Goal: Task Accomplishment & Management: Complete application form

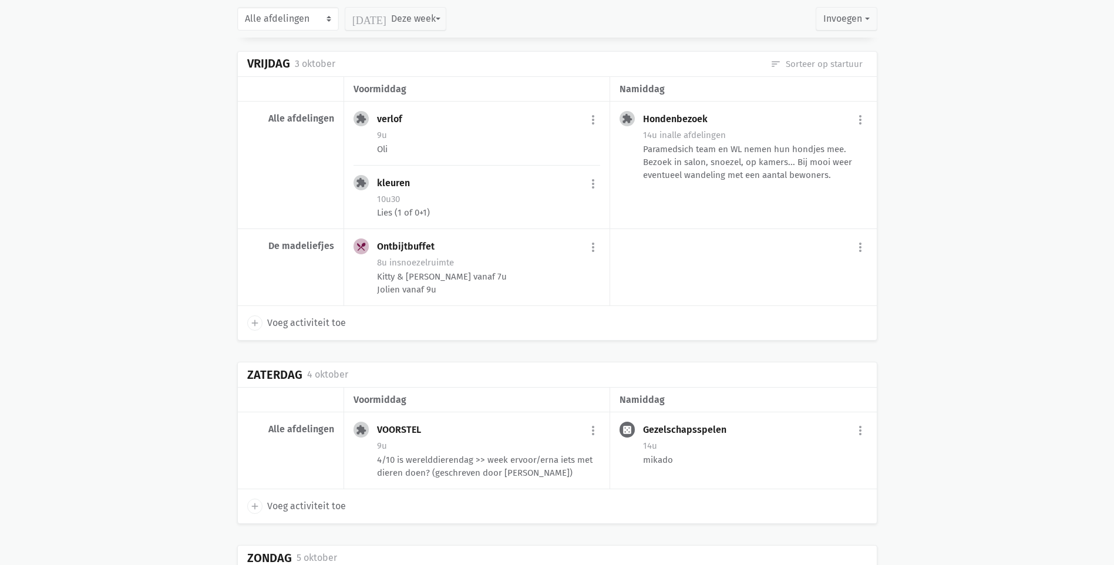
scroll to position [2473, 0]
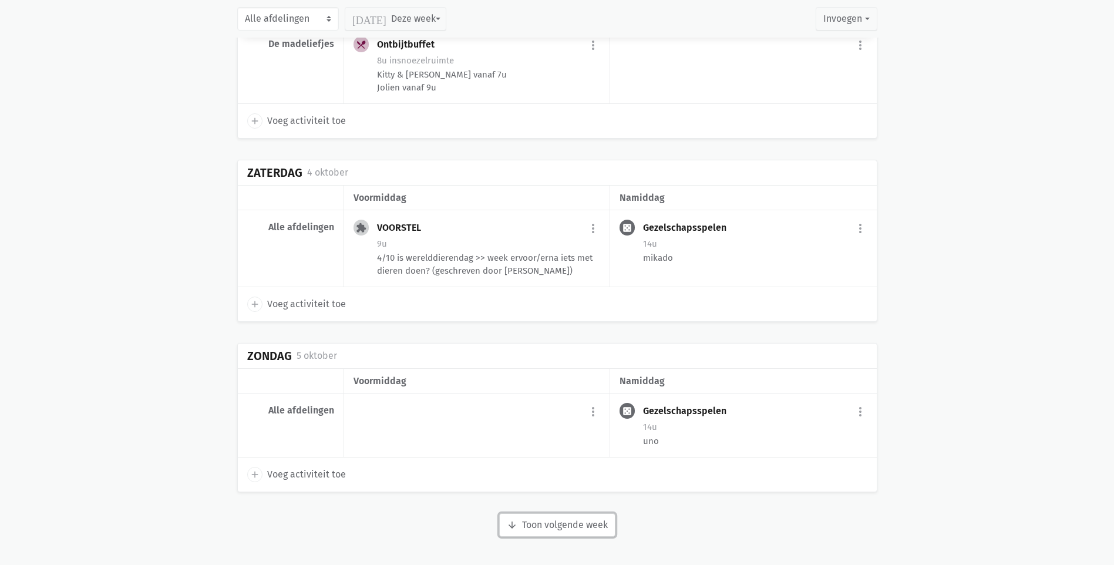
click at [576, 529] on button "arrow_downward Week wordt geladen Toon volgende week" at bounding box center [557, 524] width 116 height 23
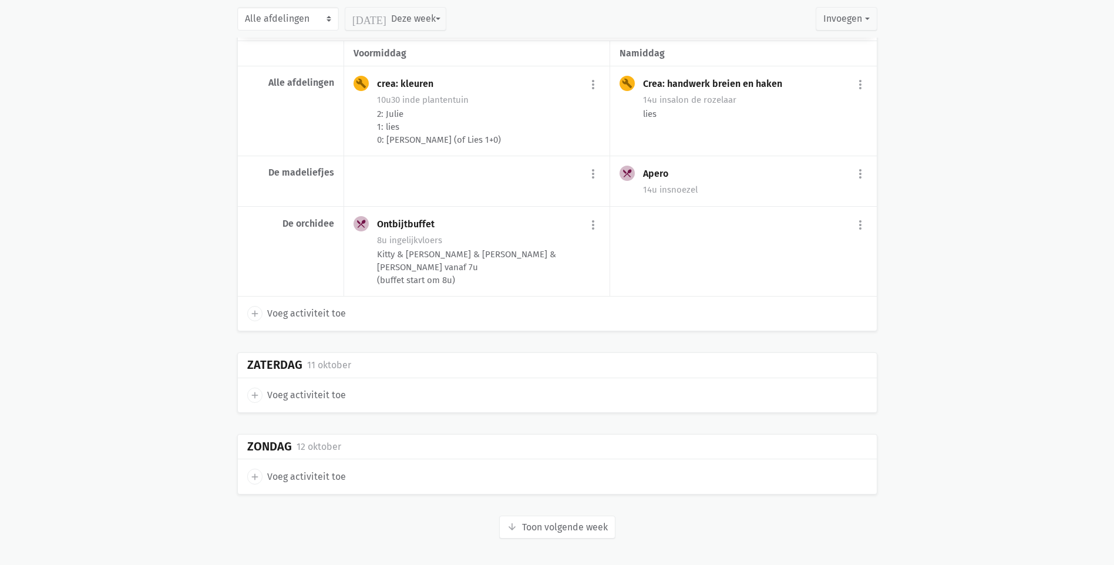
scroll to position [4360, 0]
click at [577, 520] on button "arrow_downward Week wordt geladen Toon volgende week" at bounding box center [557, 525] width 116 height 23
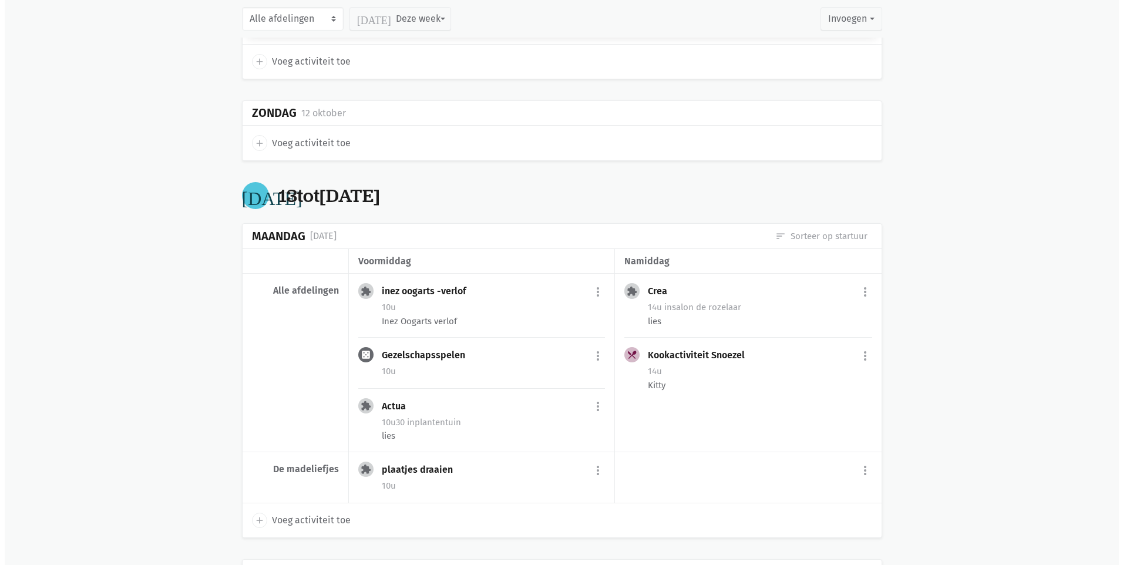
scroll to position [4713, 0]
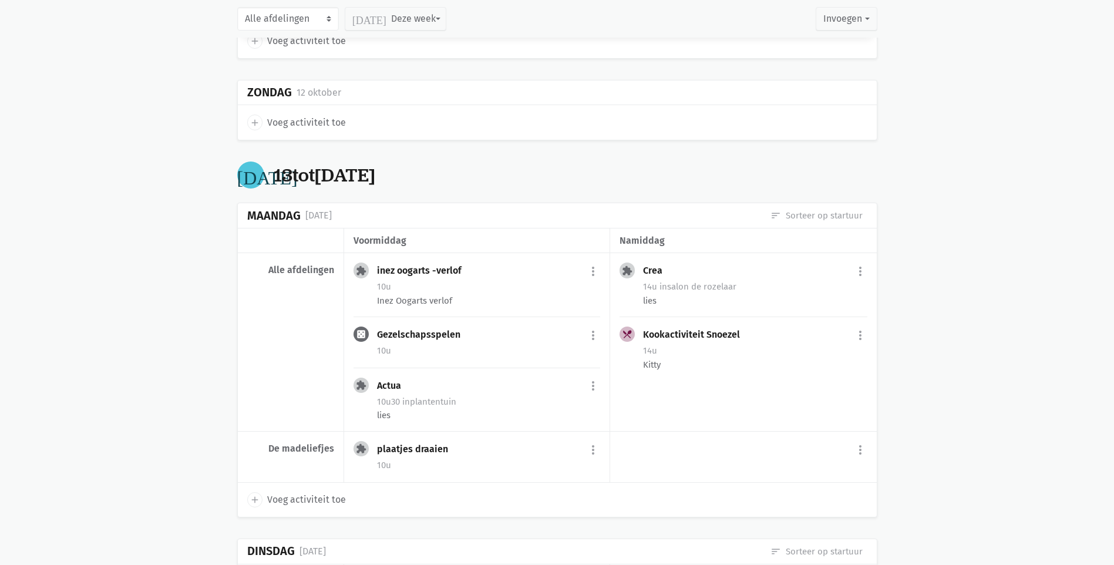
click at [298, 501] on span "Voeg activiteit toe" at bounding box center [306, 499] width 79 height 15
select select "14:00"
select select "15:00"
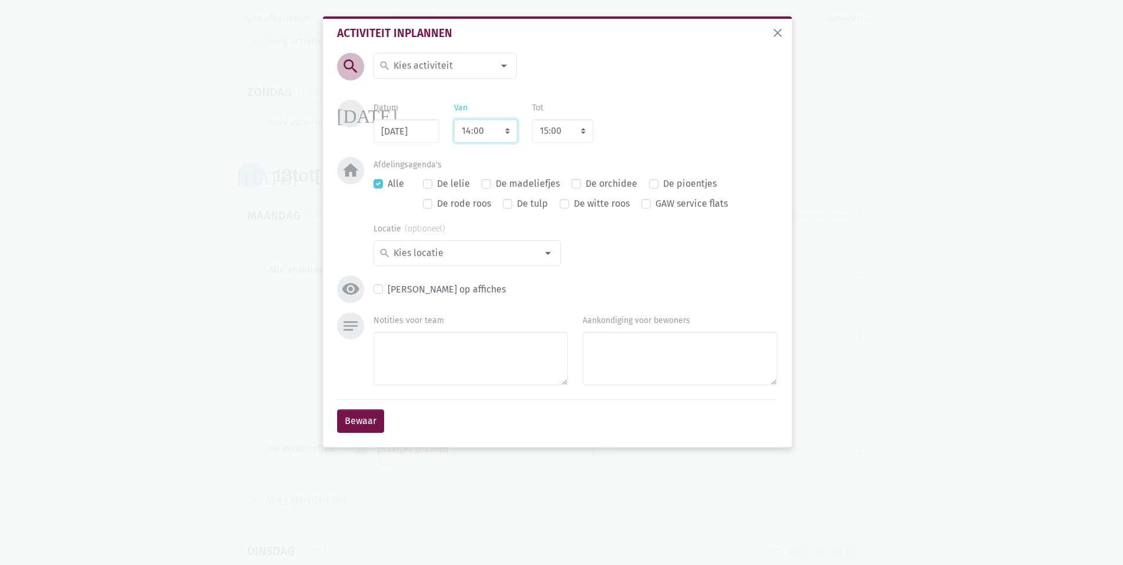
click at [504, 134] on select "7:00 7:15 7:30 7:45 8:00 8:15 8:30 8:45 9:00 9:15 9:30 9:45 10:00 10:15 10:30 1…" at bounding box center [485, 130] width 63 height 23
select select "8:00"
click at [454, 119] on select "7:00 7:15 7:30 7:45 8:00 8:15 8:30 8:45 9:00 9:15 9:30 9:45 10:00 10:15 10:30 1…" at bounding box center [485, 130] width 63 height 23
select select "9:00"
click at [584, 133] on select "8:00 8:15 8:30 8:45 9:00 9:15 9:30 9:45 10:00 10:15 10:30 10:45 11:00 11:15 11:…" at bounding box center [562, 130] width 61 height 23
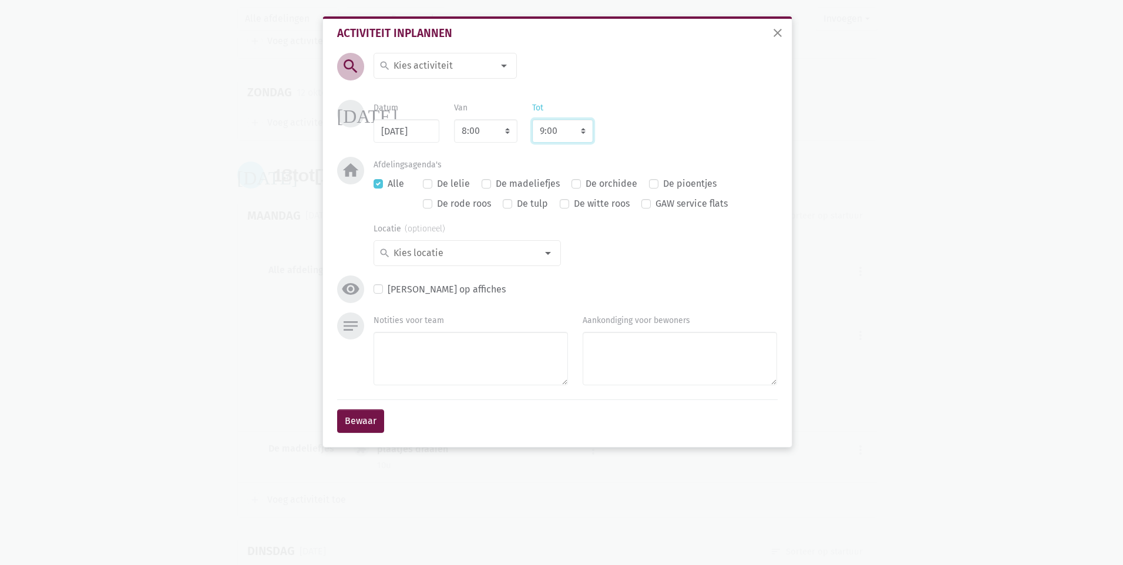
select select "15:00"
click at [532, 119] on select "8:00 8:15 8:30 8:45 9:00 9:15 9:30 9:45 10:00 10:15 10:30 10:45 11:00 11:15 11:…" at bounding box center [562, 130] width 61 height 23
click at [501, 67] on div at bounding box center [503, 65] width 23 height 23
type input "verlof"
click at [393, 126] on label "verlof" at bounding box center [405, 128] width 25 height 15
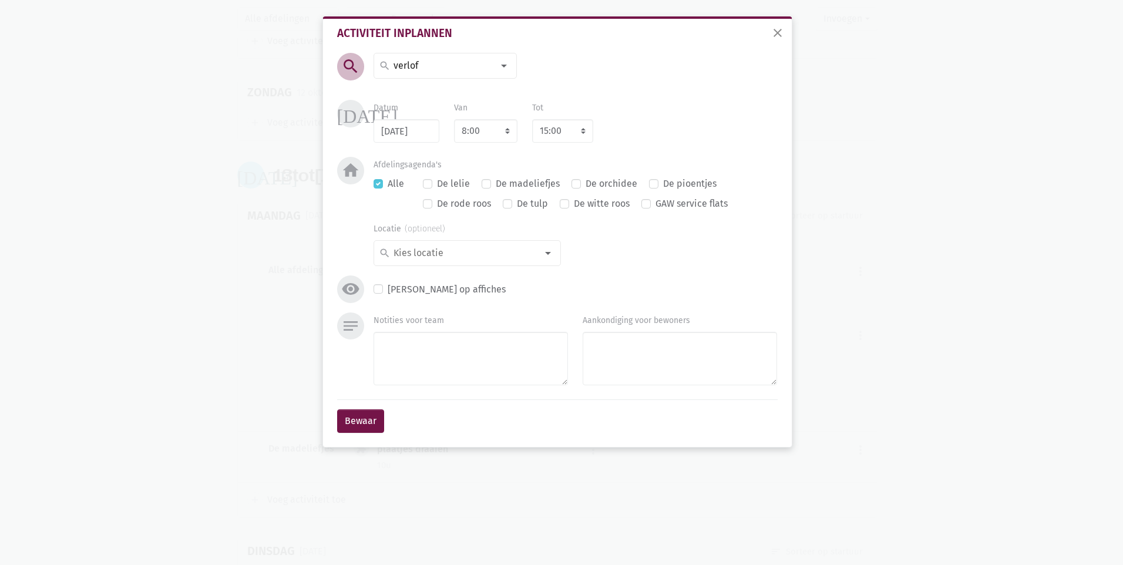
click at [496, 187] on label "De madeliefjes" at bounding box center [528, 183] width 64 height 15
click at [486, 187] on input "De madeliefjes" at bounding box center [486, 182] width 9 height 12
checkbox input "true"
checkbox input "false"
click at [351, 423] on button "Bewaar" at bounding box center [360, 420] width 47 height 23
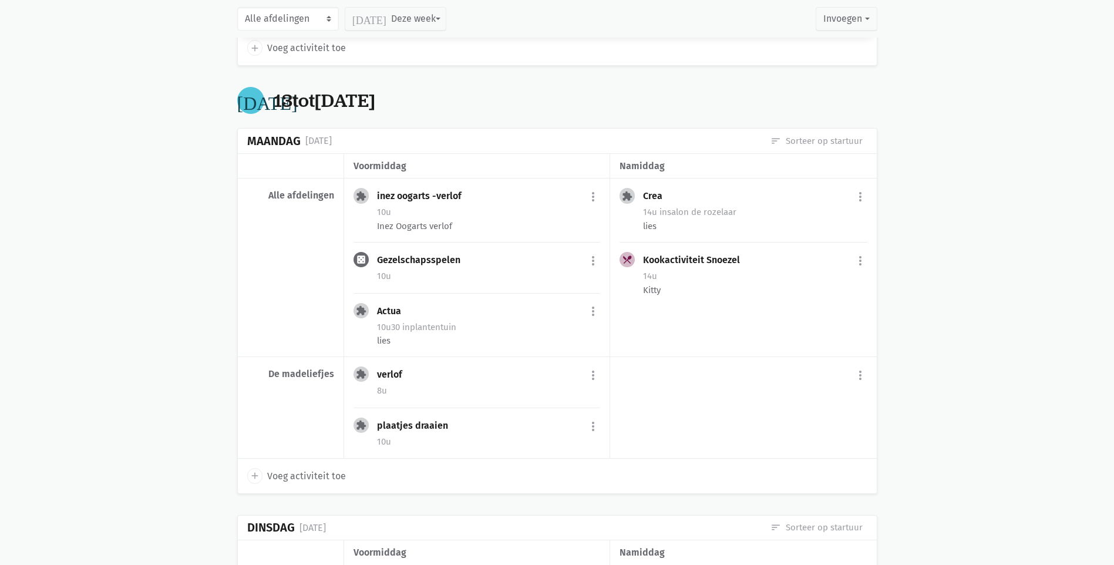
scroll to position [4846, 0]
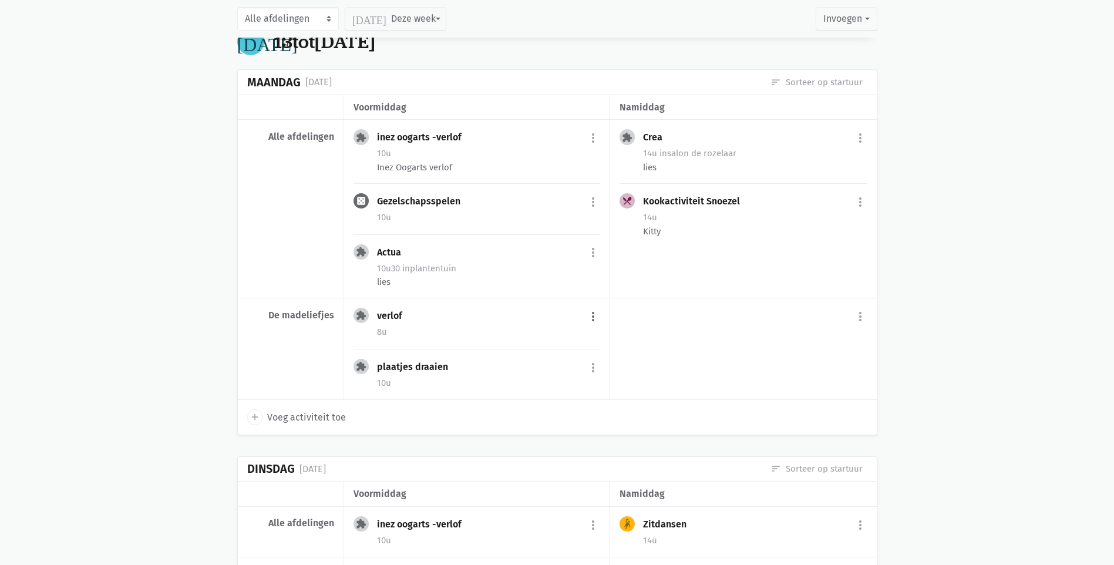
click at [594, 320] on button "more_vert" at bounding box center [593, 316] width 14 height 22
click at [553, 341] on link "edit Bewerk" at bounding box center [555, 342] width 120 height 20
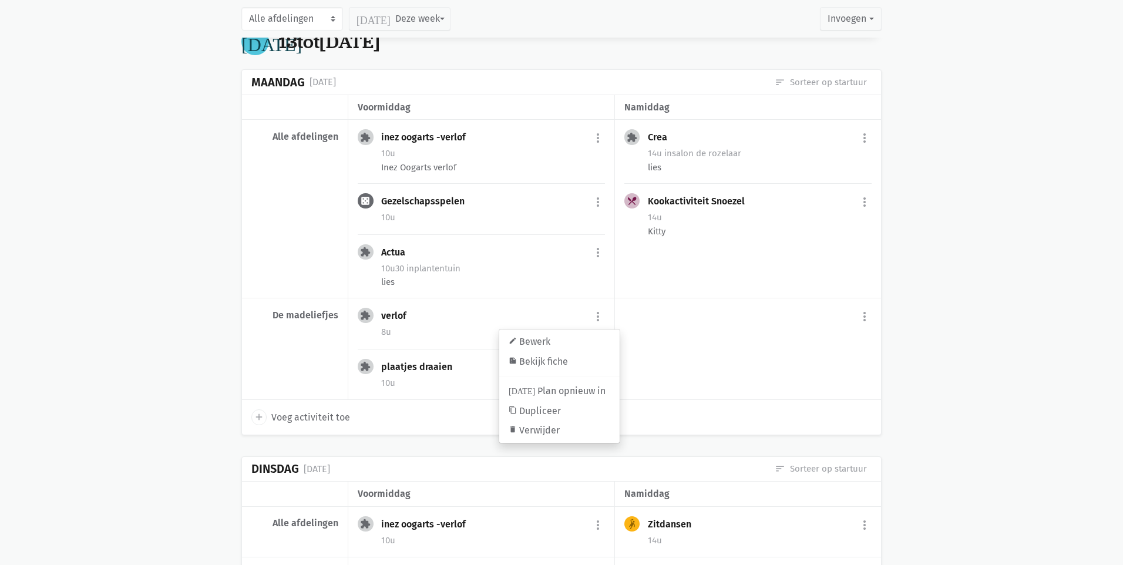
select select "8:00"
select select "15:00"
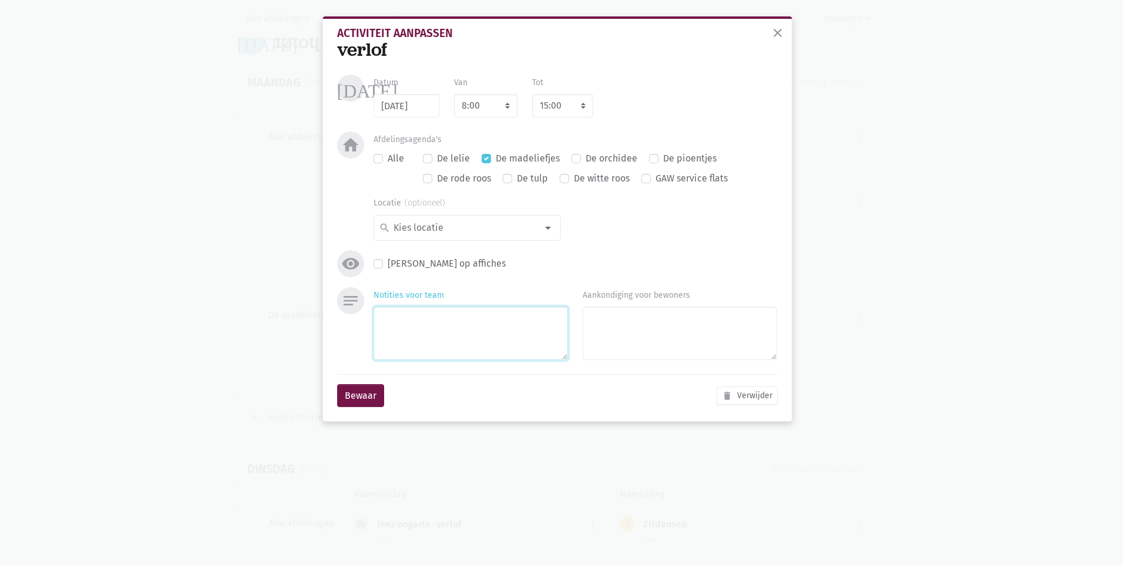
click at [461, 345] on textarea "Notities voor team" at bounding box center [471, 333] width 194 height 53
type textarea "[PERSON_NAME]"
click at [365, 398] on button "Bewaar" at bounding box center [360, 395] width 47 height 23
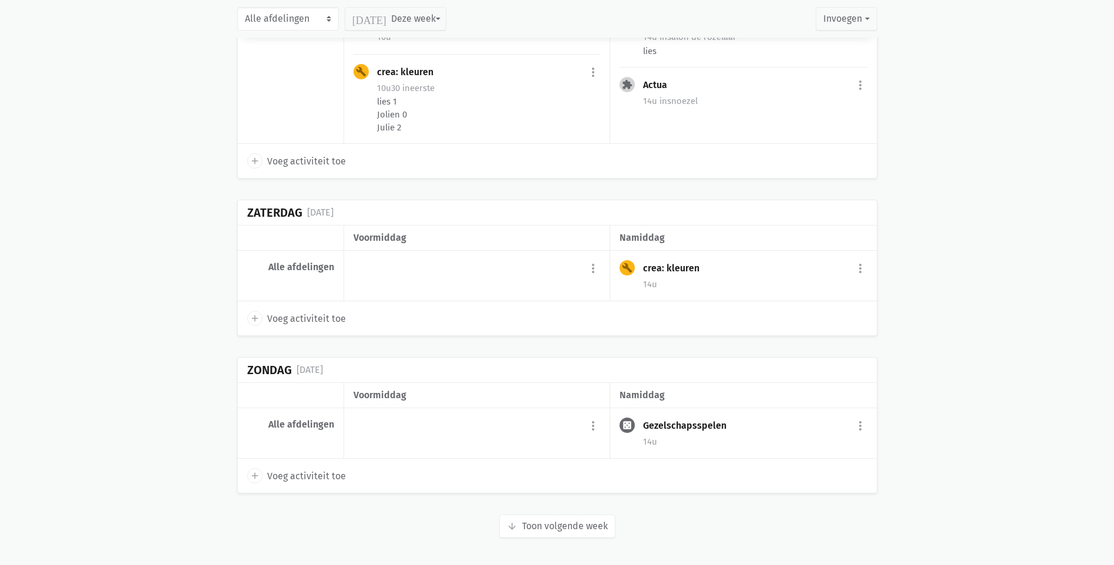
scroll to position [6230, 0]
click at [563, 527] on button "arrow_downward Week wordt geladen Toon volgende week" at bounding box center [557, 524] width 116 height 23
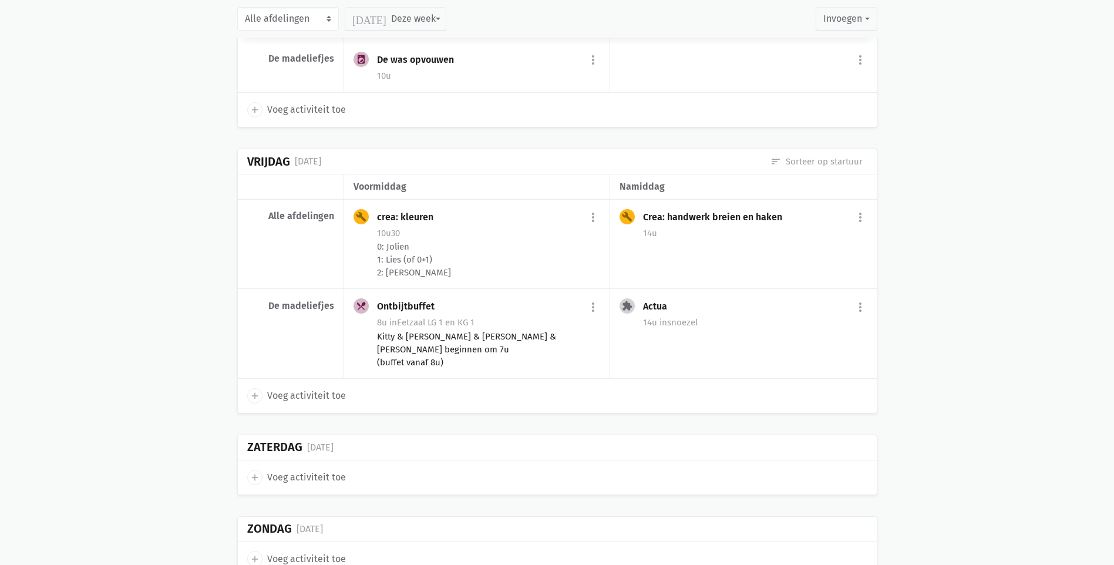
scroll to position [7874, 0]
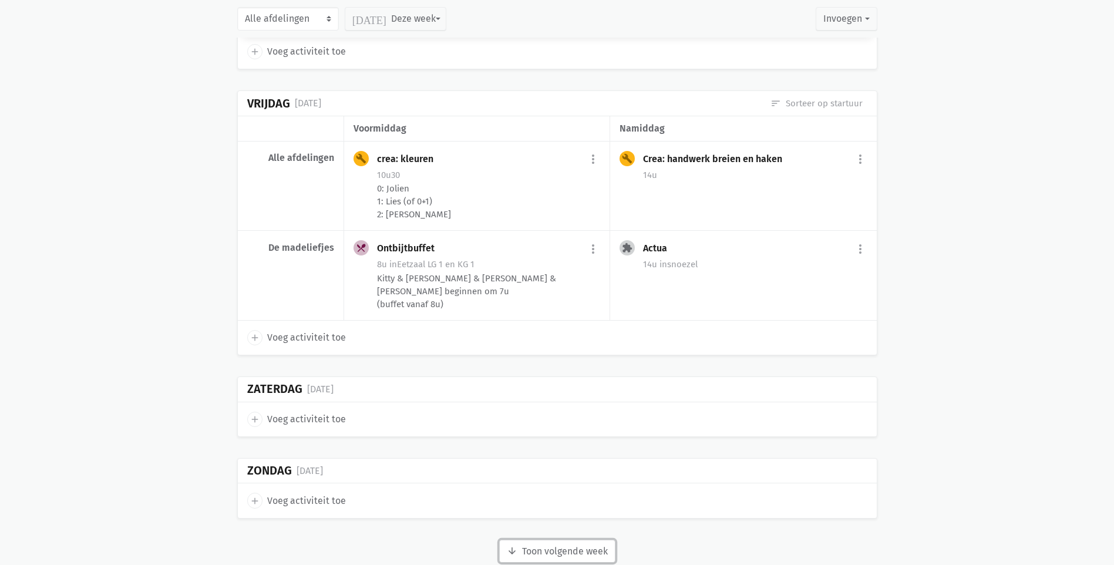
click at [564, 540] on button "arrow_downward Week wordt geladen Toon volgende week" at bounding box center [557, 551] width 116 height 23
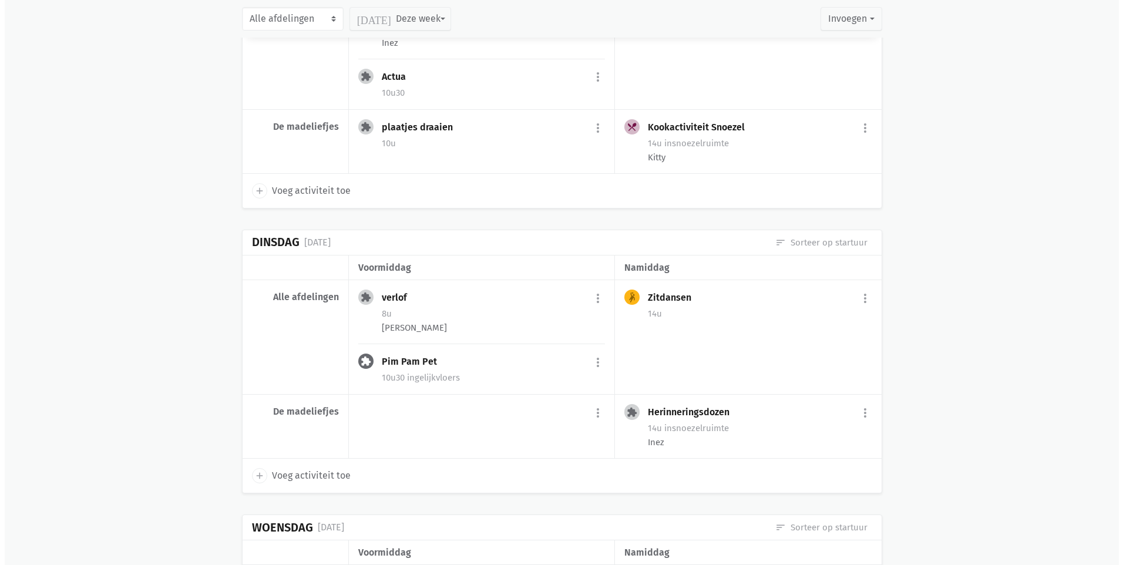
scroll to position [8579, 0]
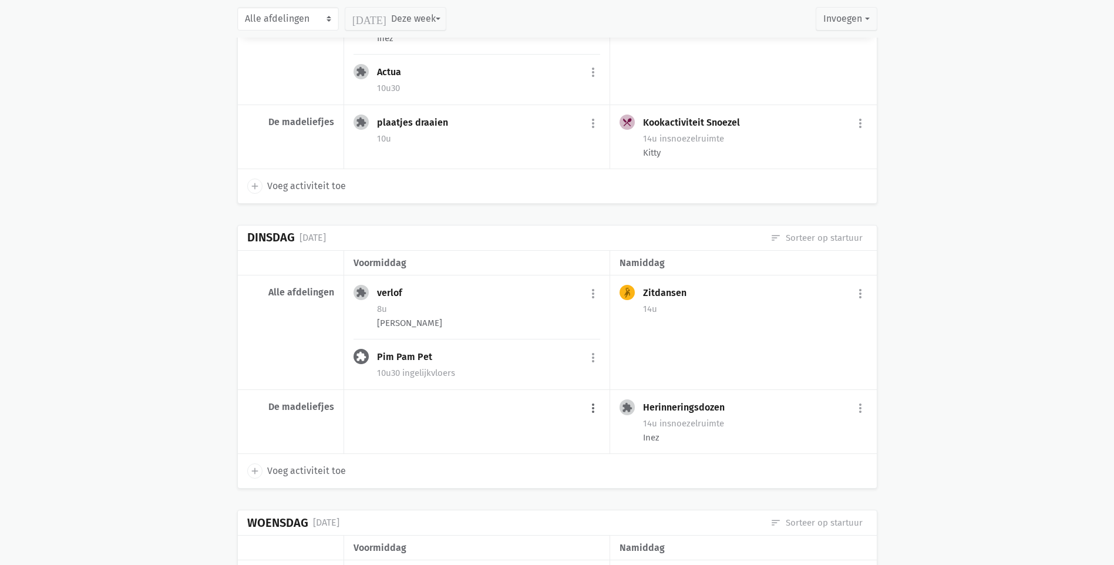
click at [593, 397] on button "more_vert" at bounding box center [593, 408] width 14 height 22
click at [543, 428] on link "add Voeg activiteit toe" at bounding box center [543, 438] width 115 height 20
select select "10:00"
select select "11:00"
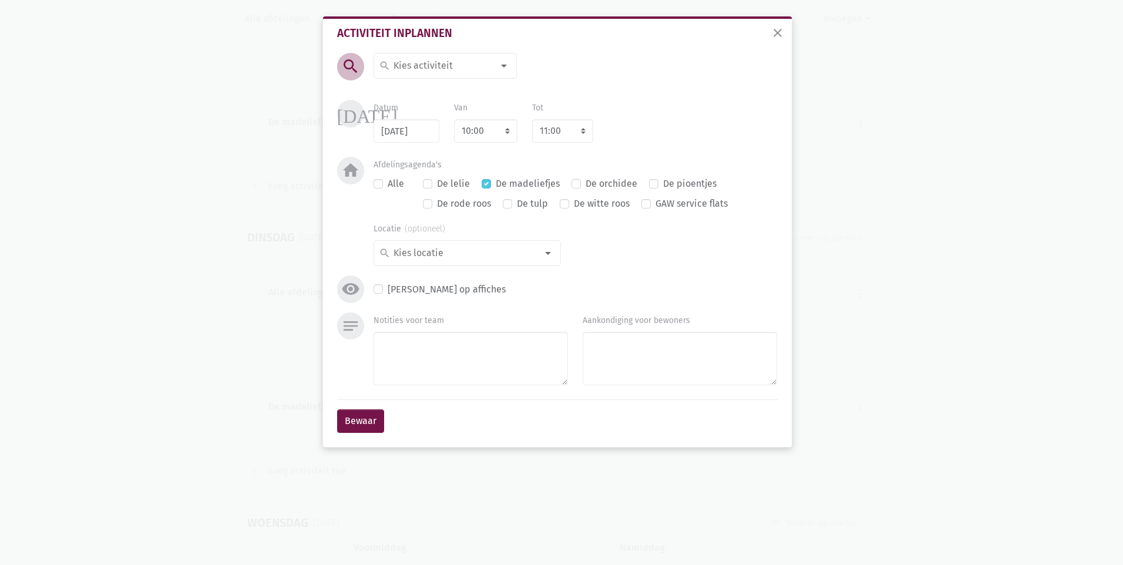
click at [503, 69] on div at bounding box center [503, 65] width 23 height 23
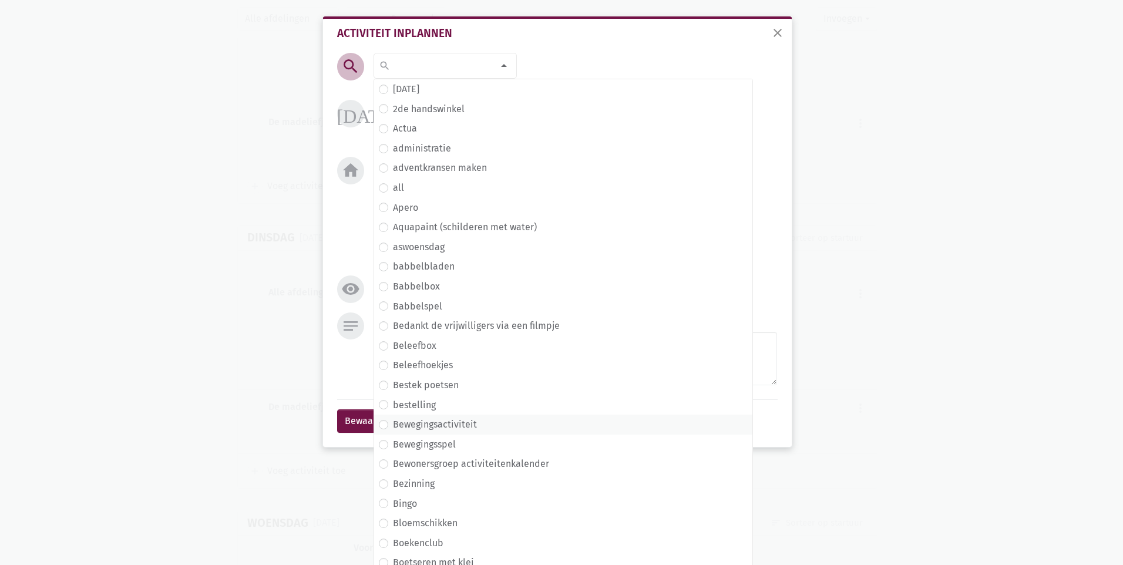
click at [393, 426] on label "Bewegingsactiviteit" at bounding box center [435, 424] width 84 height 15
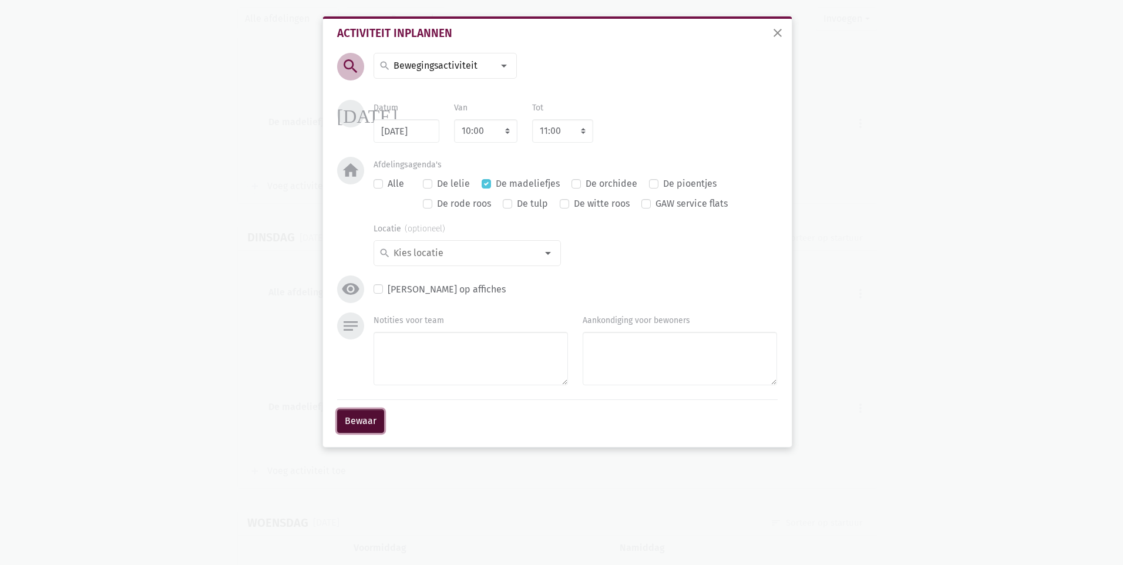
click at [376, 417] on button "Bewaar" at bounding box center [360, 420] width 47 height 23
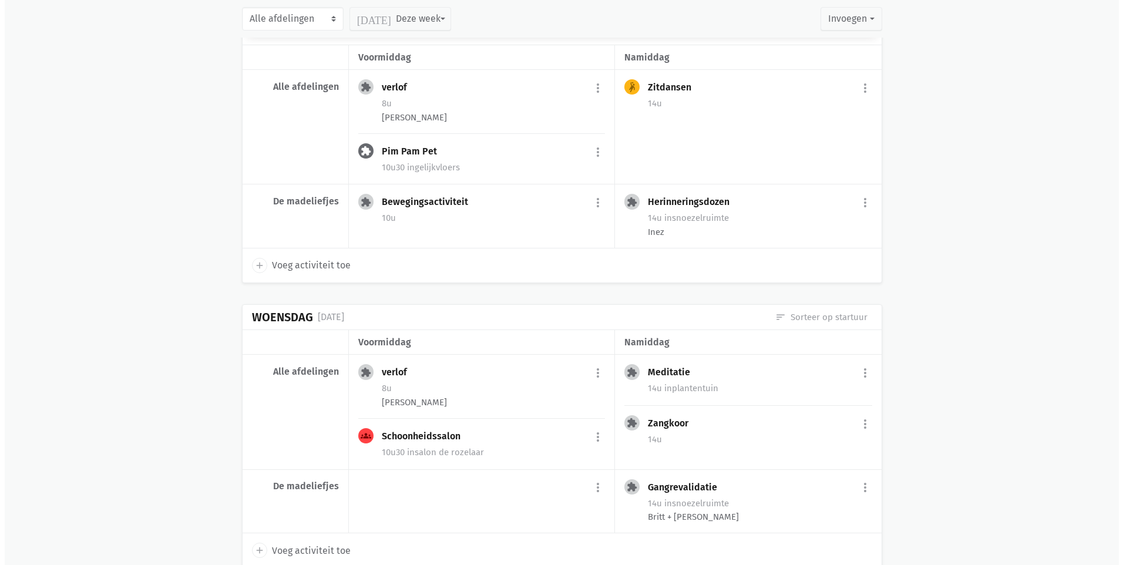
scroll to position [8893, 0]
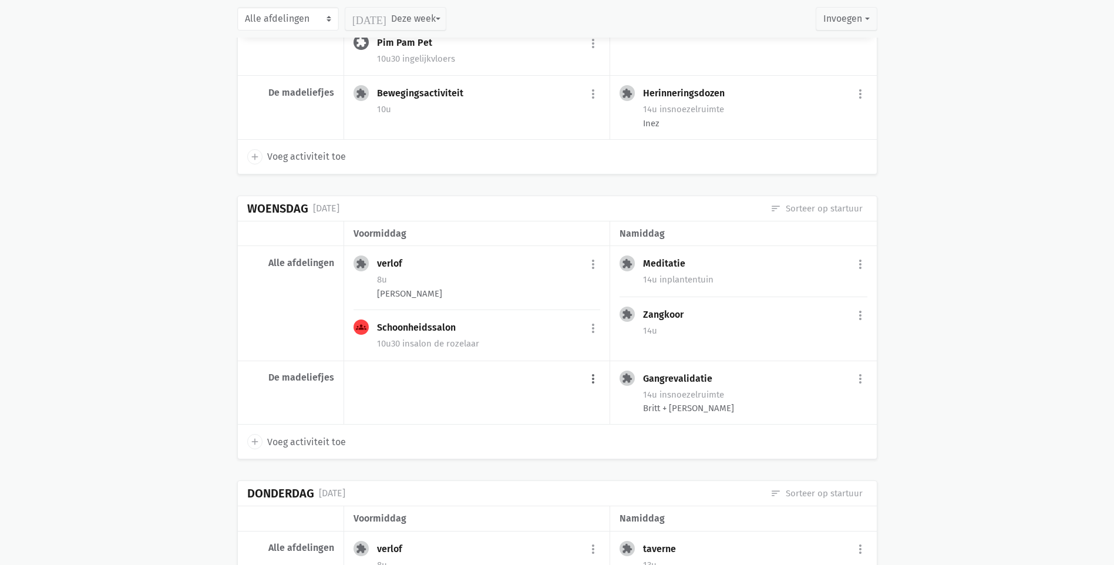
click at [590, 368] on button "more_vert" at bounding box center [593, 379] width 14 height 22
click at [542, 399] on link "add Voeg activiteit toe" at bounding box center [543, 409] width 115 height 20
select select "10:00"
select select "11:00"
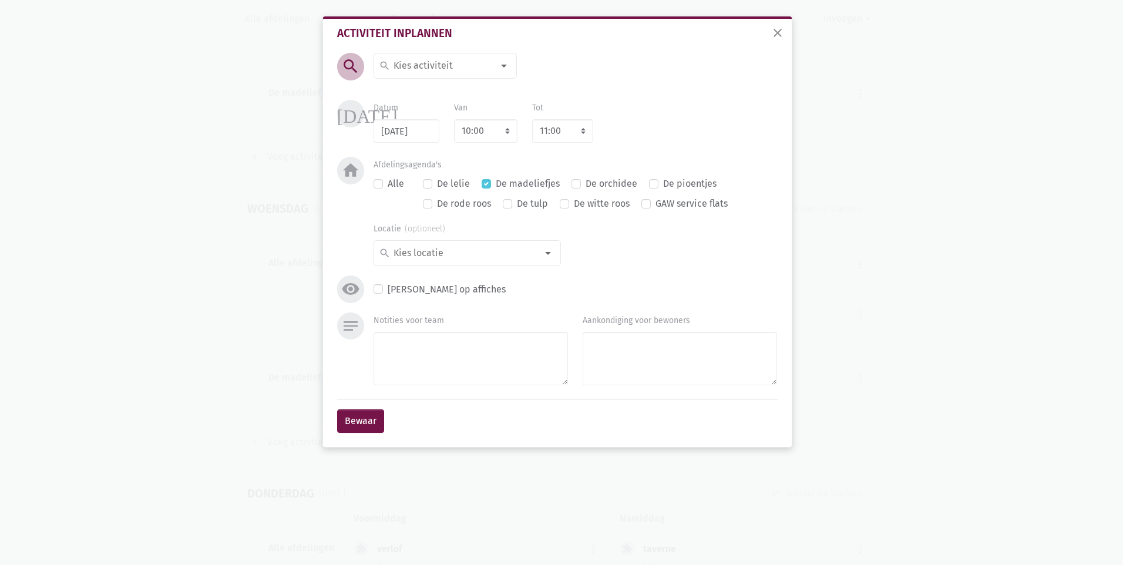
click at [507, 67] on div at bounding box center [503, 65] width 23 height 23
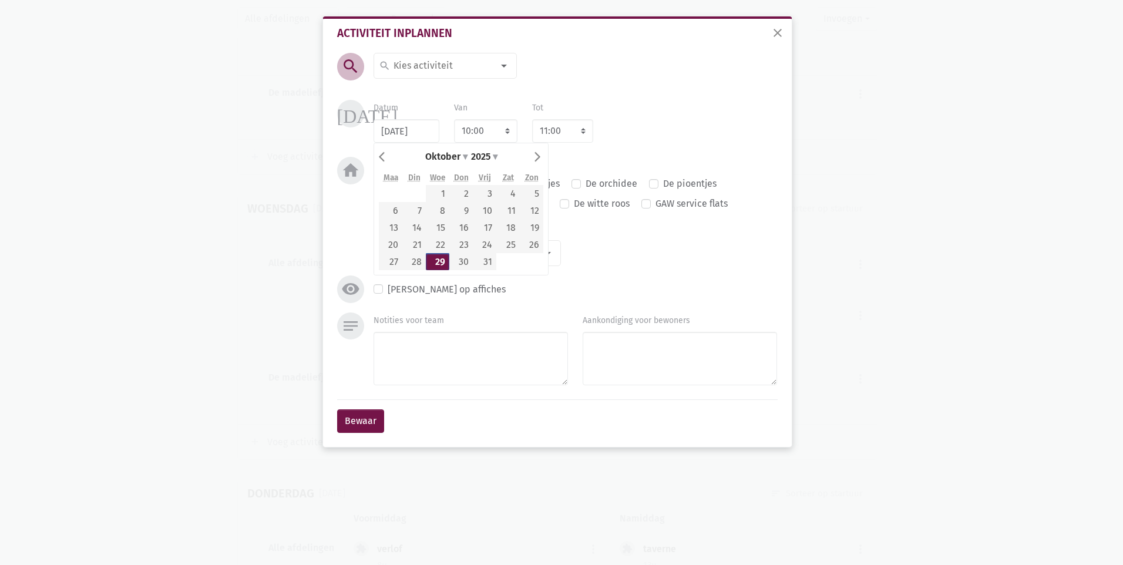
click at [466, 73] on input at bounding box center [443, 65] width 102 height 15
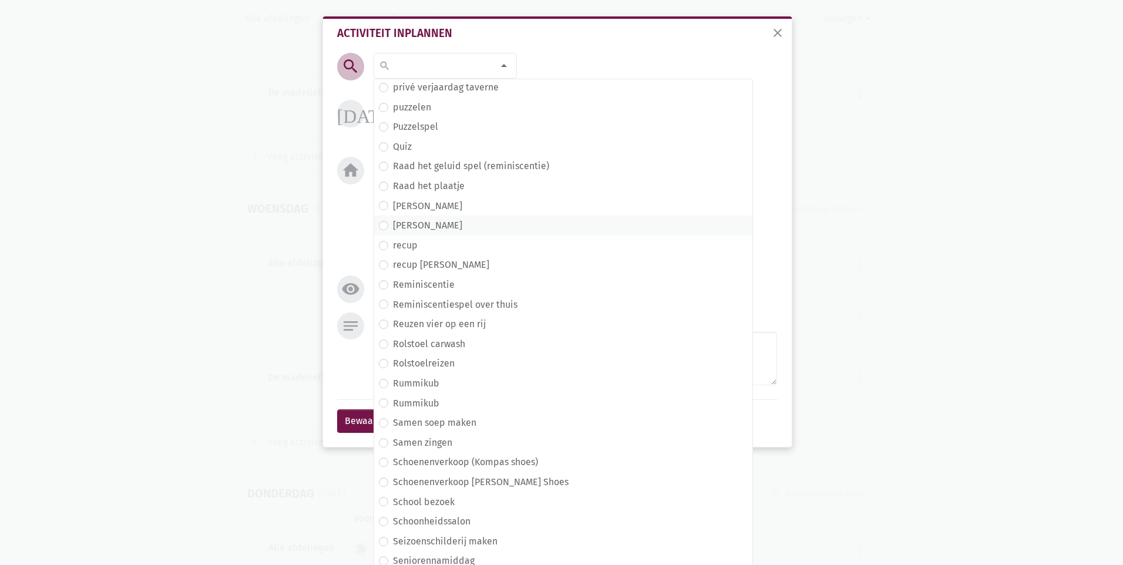
scroll to position [4237, 0]
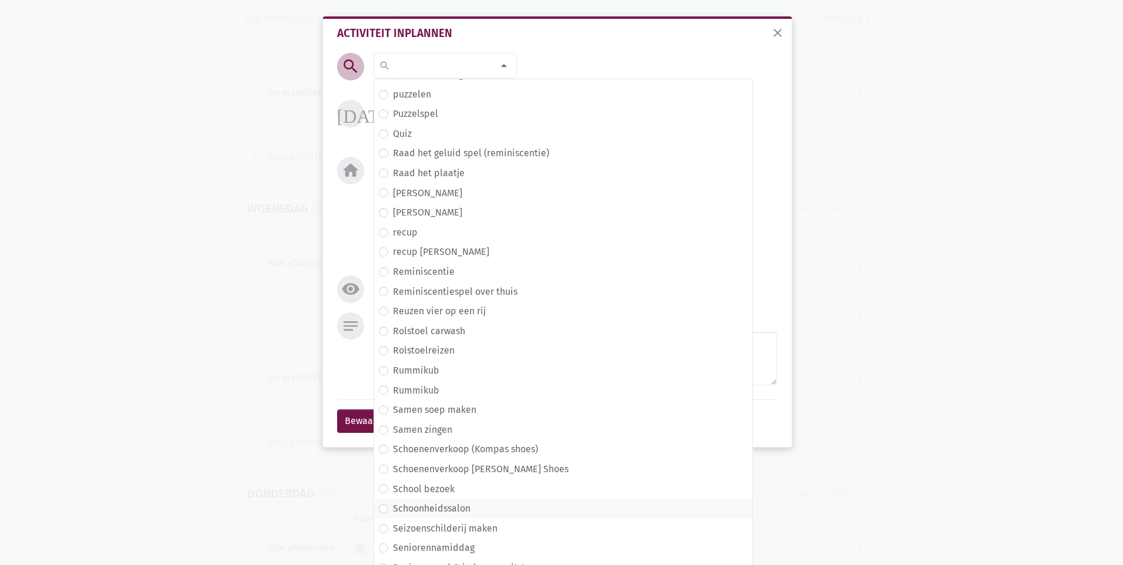
click at [393, 507] on label "Schoonheidssalon" at bounding box center [432, 508] width 78 height 15
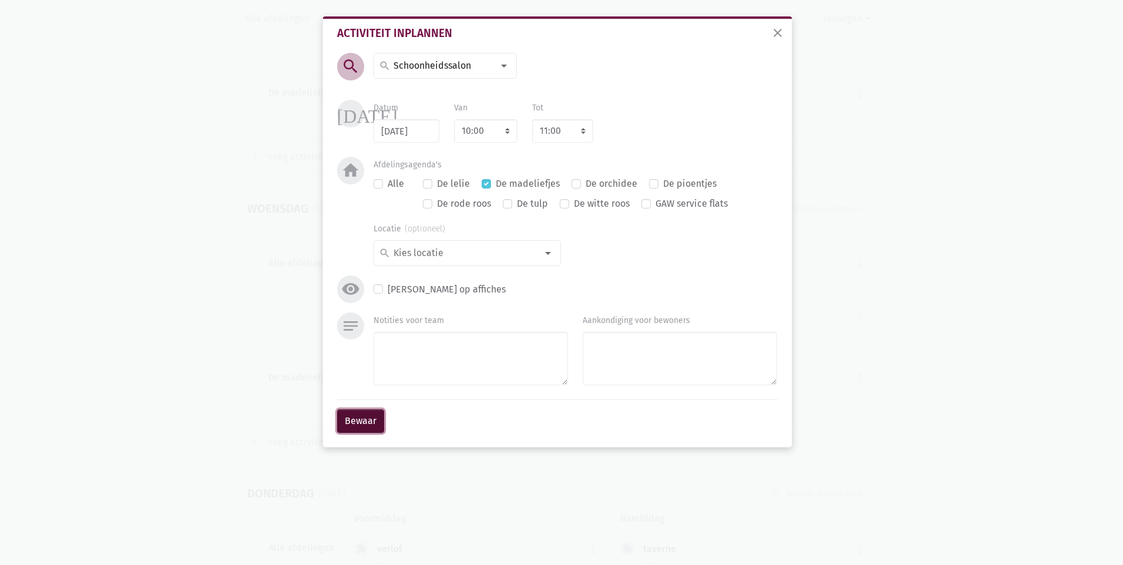
click at [362, 426] on button "Bewaar" at bounding box center [360, 420] width 47 height 23
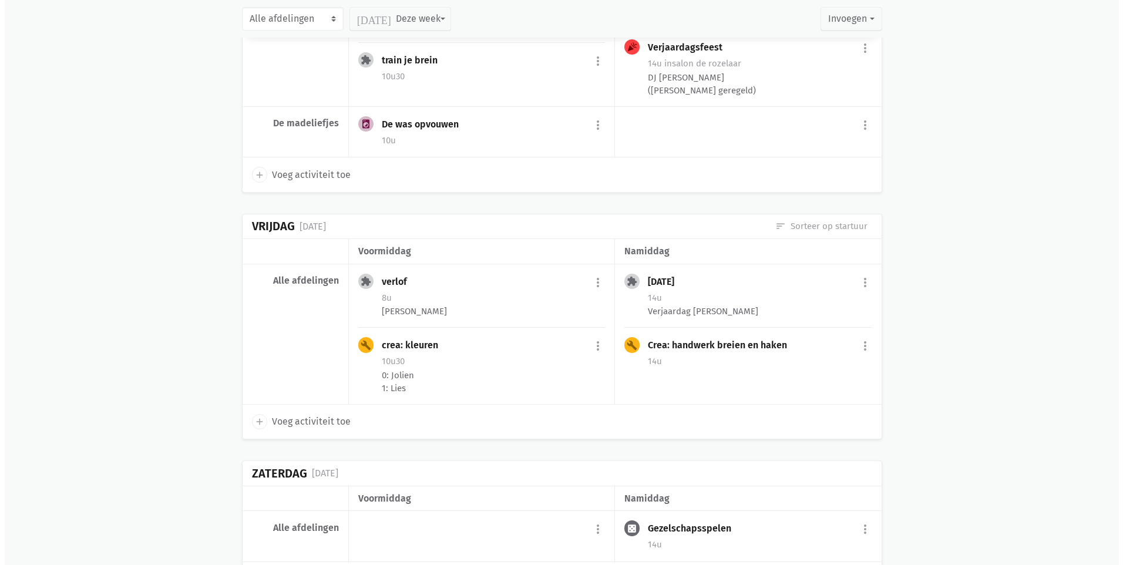
scroll to position [9472, 0]
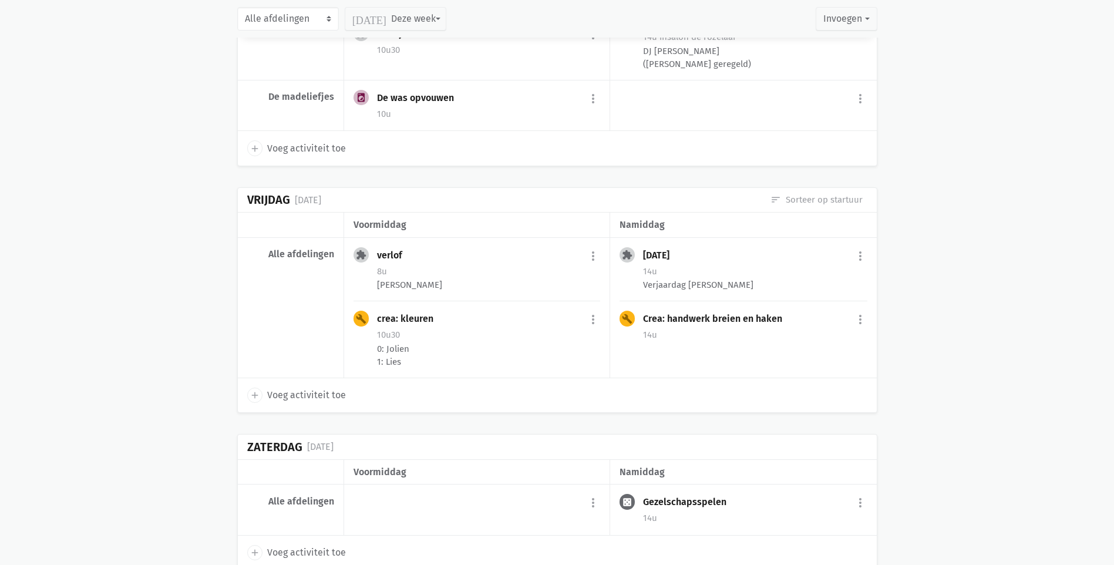
click at [310, 388] on span "Voeg activiteit toe" at bounding box center [306, 395] width 79 height 15
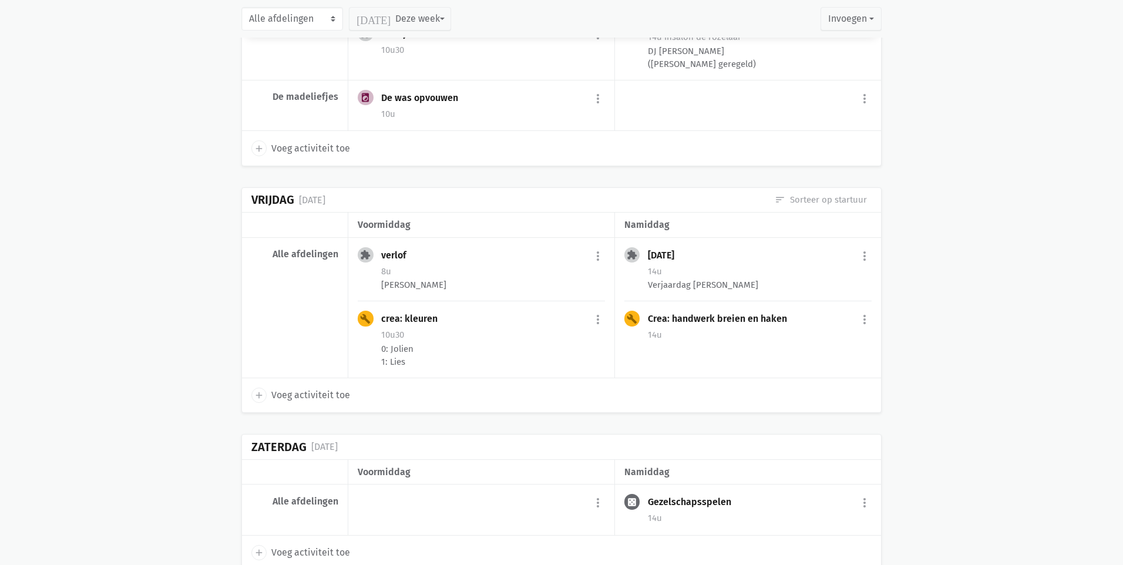
select select "14:00"
select select "15:00"
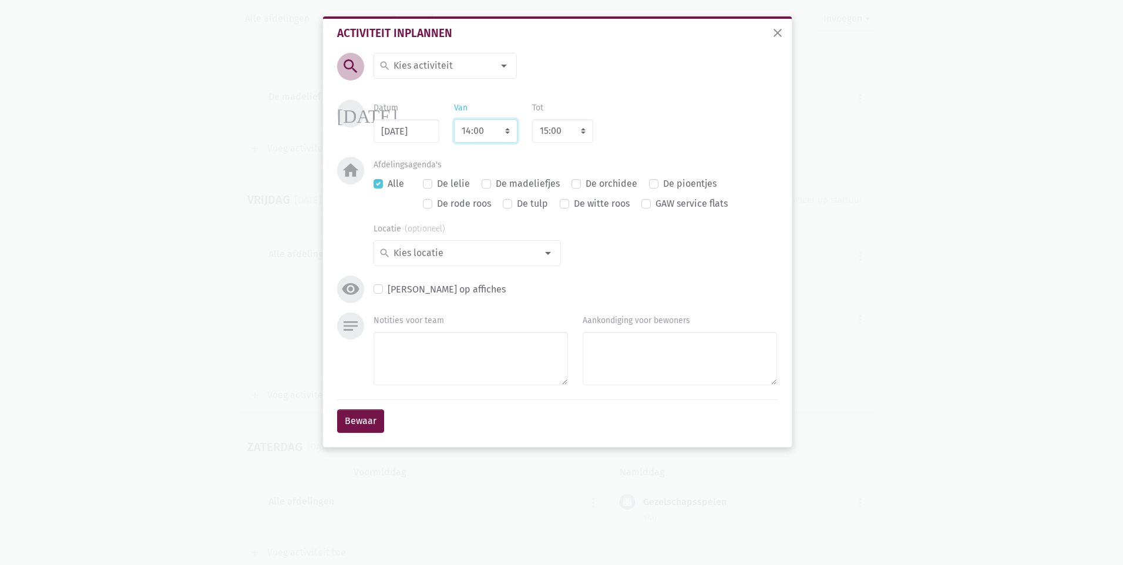
click at [508, 135] on select "7:00 7:15 7:30 7:45 8:00 8:15 8:30 8:45 9:00 9:15 9:30 9:45 10:00 10:15 10:30 1…" at bounding box center [485, 130] width 63 height 23
select select "10:00"
click at [454, 119] on select "7:00 7:15 7:30 7:45 8:00 8:15 8:30 8:45 9:00 9:15 9:30 9:45 10:00 10:15 10:30 1…" at bounding box center [485, 130] width 63 height 23
click at [586, 133] on select "8:00 8:15 8:30 8:45 9:00 9:15 9:30 9:45 10:00 10:15 10:30 10:45 11:00 11:15 11:…" at bounding box center [562, 130] width 61 height 23
select select "11:00"
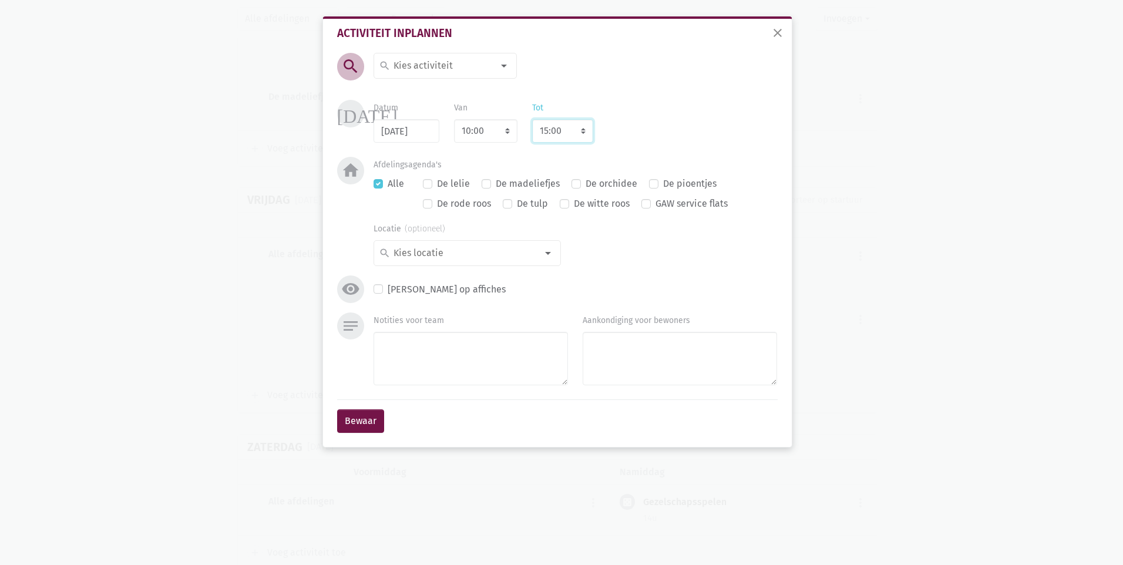
click at [532, 119] on select "8:00 8:15 8:30 8:45 9:00 9:15 9:30 9:45 10:00 10:15 10:30 10:45 11:00 11:15 11:…" at bounding box center [562, 130] width 61 height 23
drag, startPoint x: 487, startPoint y: 181, endPoint x: 496, endPoint y: 64, distance: 117.8
click at [496, 181] on label "De madeliefjes" at bounding box center [528, 183] width 64 height 15
click at [487, 181] on input "De madeliefjes" at bounding box center [486, 182] width 9 height 12
checkbox input "true"
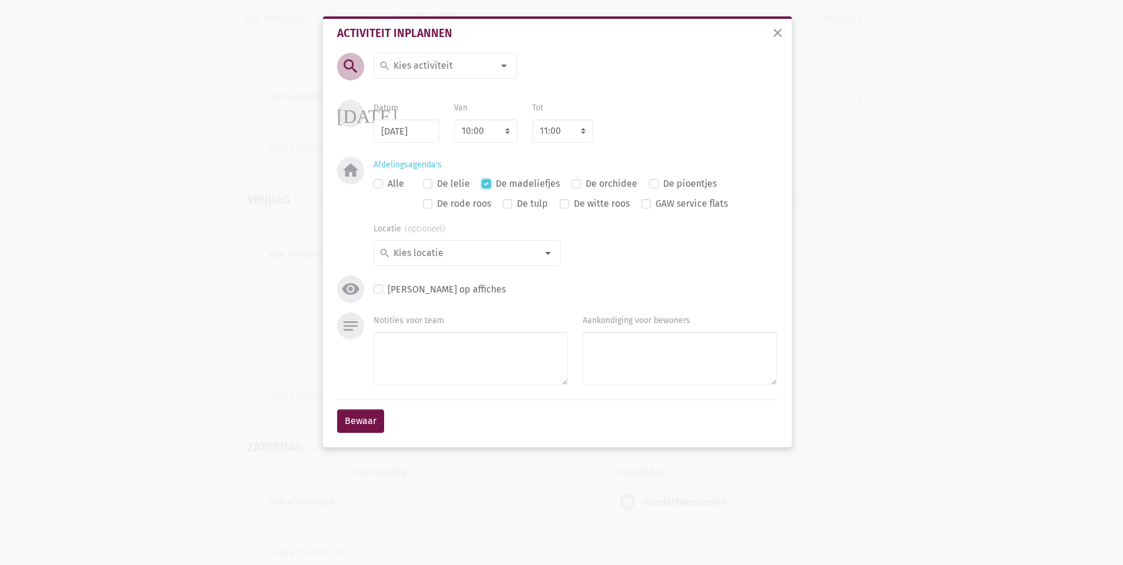
checkbox input "false"
click at [506, 66] on div at bounding box center [503, 65] width 23 height 23
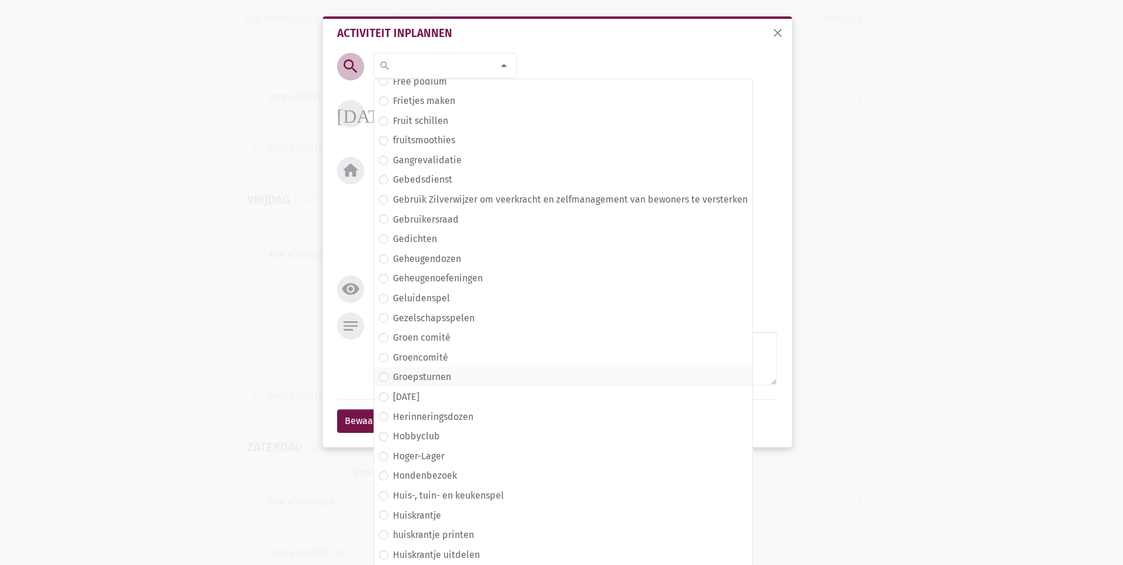
scroll to position [1762, 0]
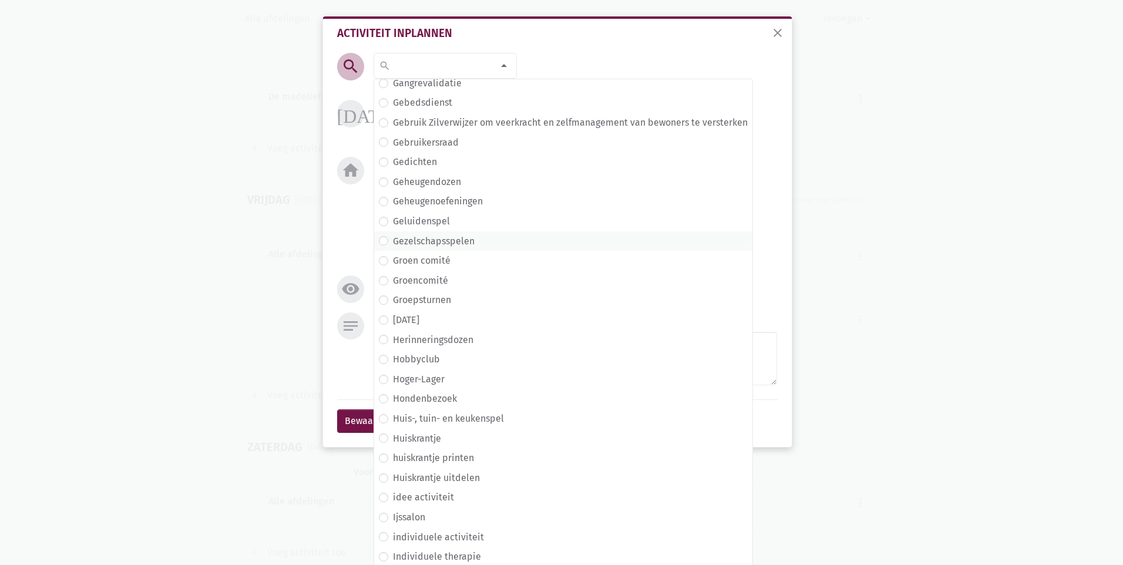
click at [393, 240] on label "Gezelschapsspelen" at bounding box center [434, 241] width 82 height 15
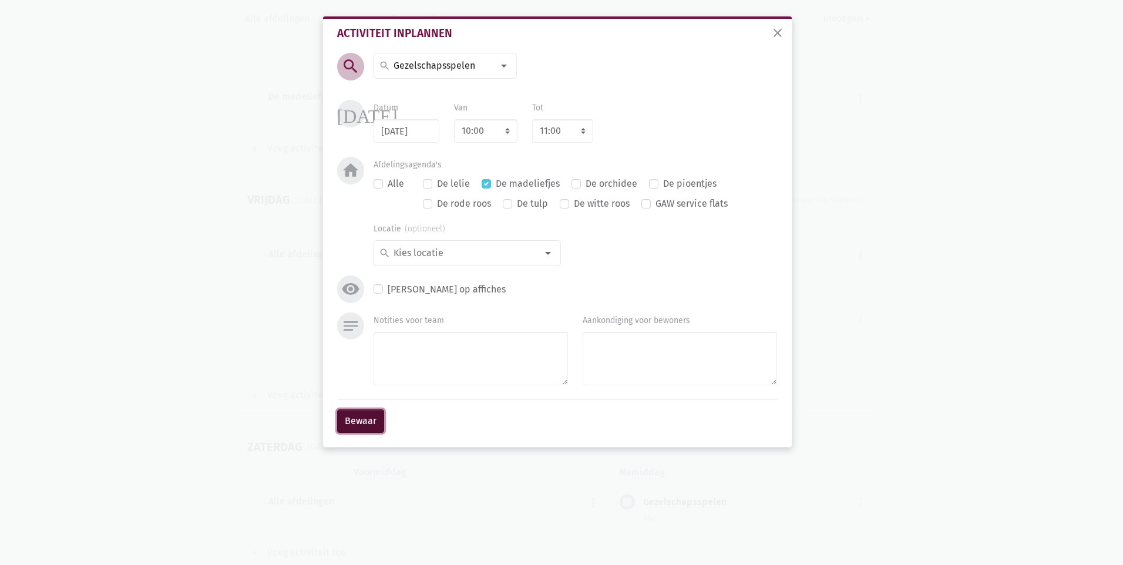
click at [362, 422] on button "Bewaar" at bounding box center [360, 420] width 47 height 23
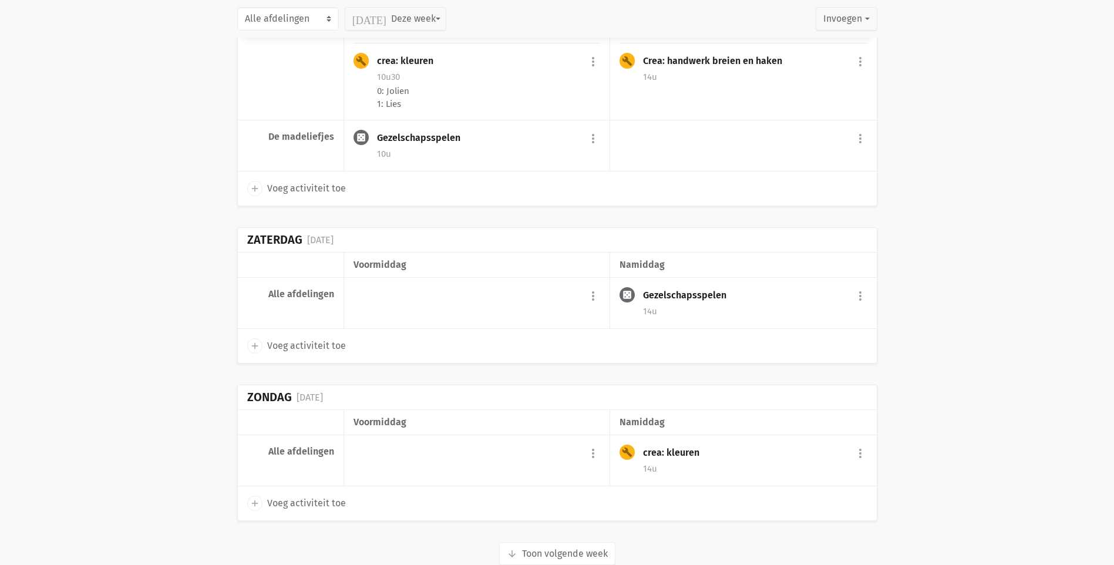
scroll to position [9732, 0]
click at [585, 540] on button "arrow_downward Week wordt geladen Toon volgende week" at bounding box center [557, 551] width 116 height 23
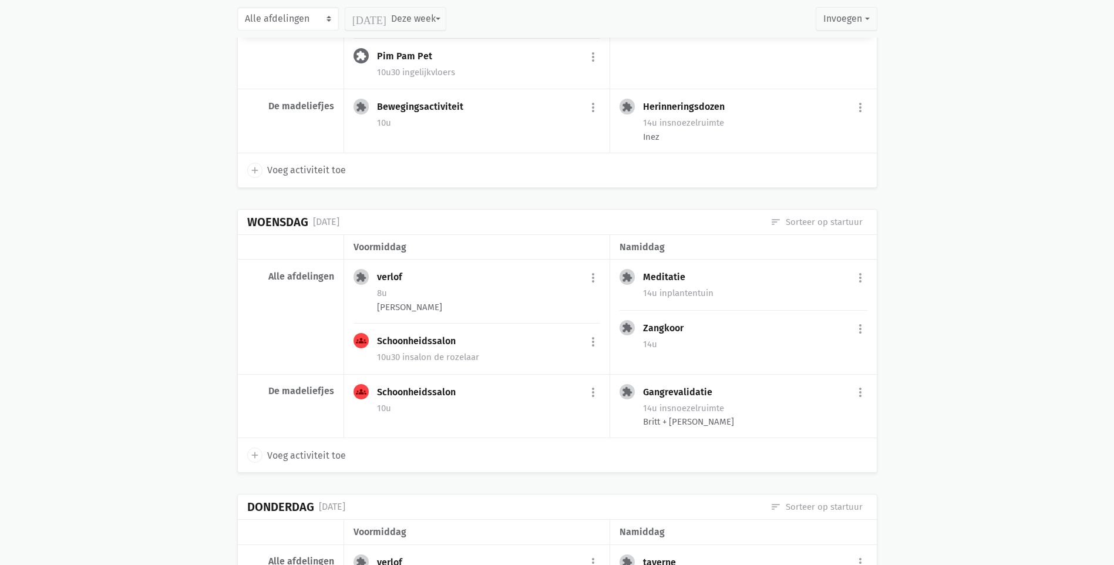
scroll to position [8885, 0]
